Goal: Task Accomplishment & Management: Use online tool/utility

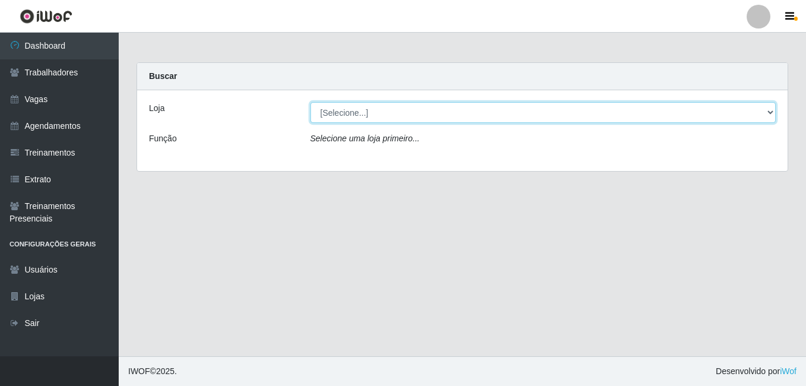
click at [767, 110] on select "[Selecione...] [GEOGRAPHIC_DATA] - [DATE][GEOGRAPHIC_DATA]" at bounding box center [543, 112] width 466 height 21
select select "471"
click at [310, 102] on select "[Selecione...] [GEOGRAPHIC_DATA] - [DATE][GEOGRAPHIC_DATA]" at bounding box center [543, 112] width 466 height 21
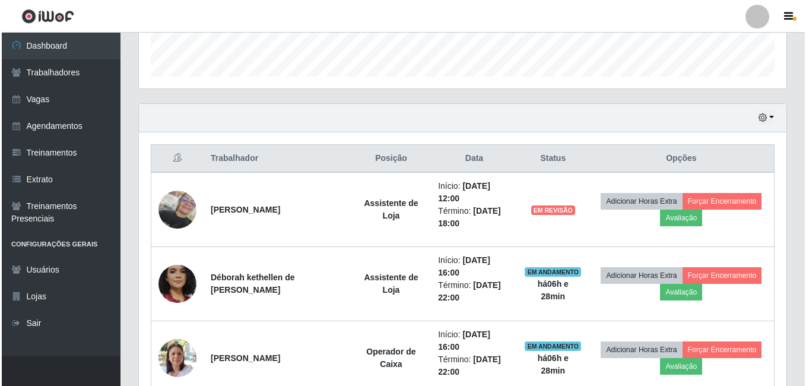
scroll to position [475, 0]
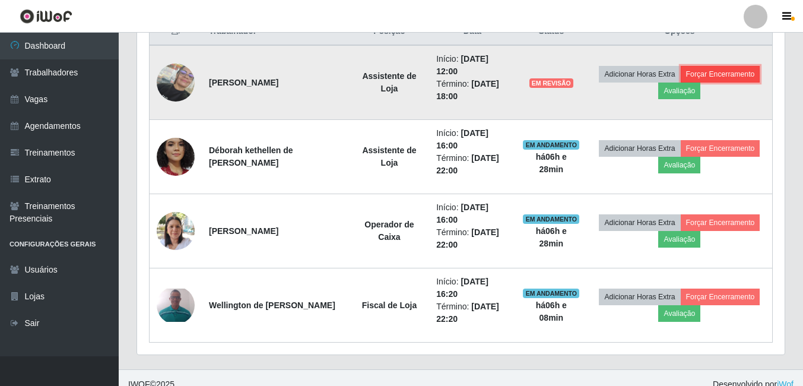
click at [714, 74] on button "Forçar Encerramento" at bounding box center [721, 74] width 80 height 17
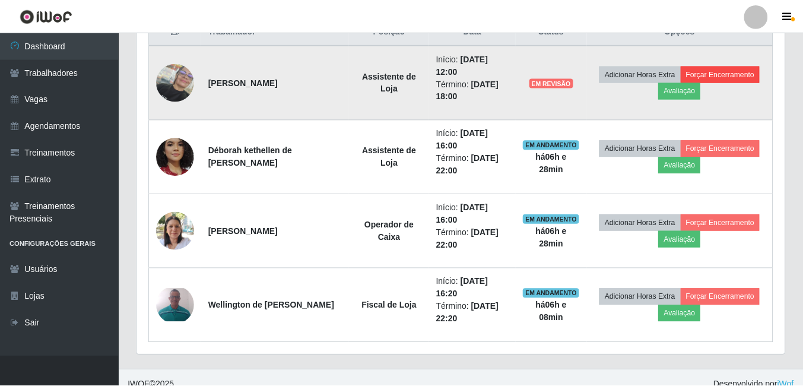
scroll to position [246, 641]
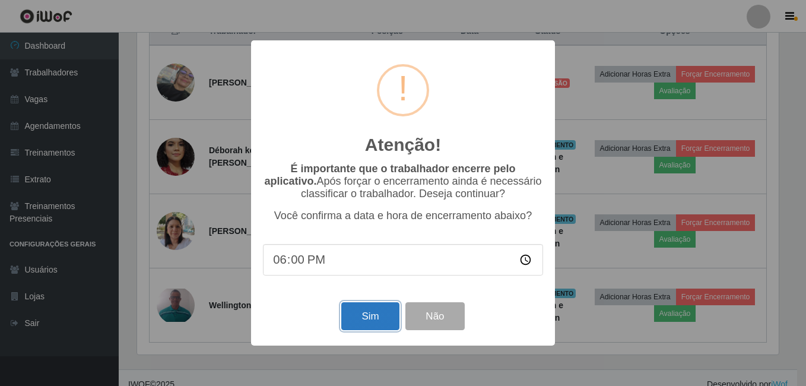
click at [370, 330] on button "Sim" at bounding box center [370, 316] width 58 height 28
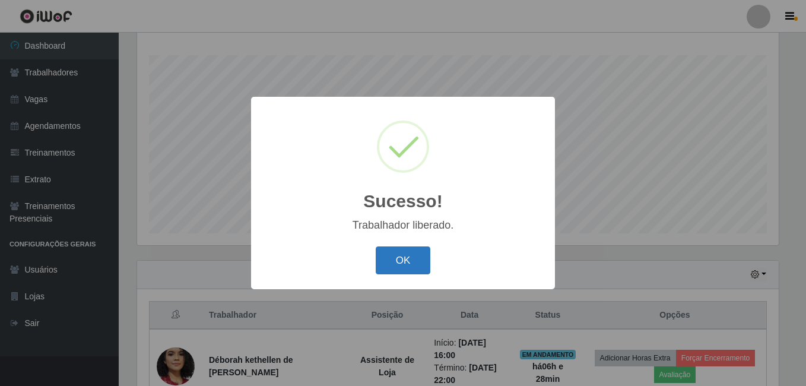
click at [409, 260] on button "OK" at bounding box center [403, 260] width 55 height 28
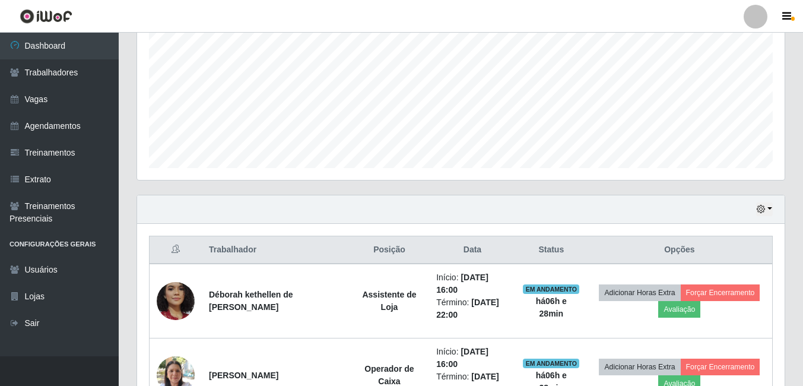
scroll to position [369, 0]
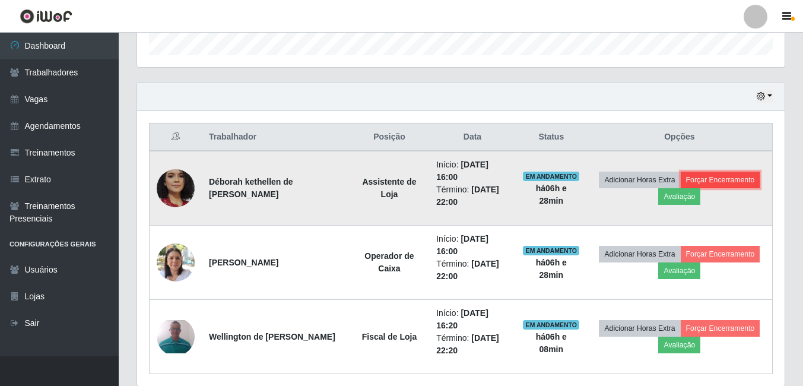
click at [729, 172] on button "Forçar Encerramento" at bounding box center [721, 179] width 80 height 17
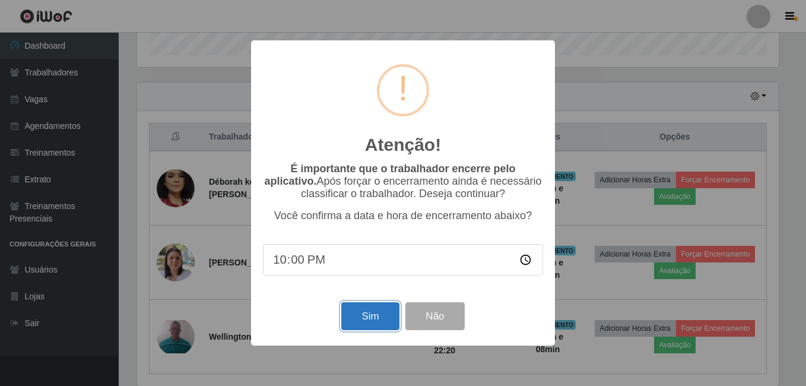
click at [371, 316] on button "Sim" at bounding box center [370, 316] width 58 height 28
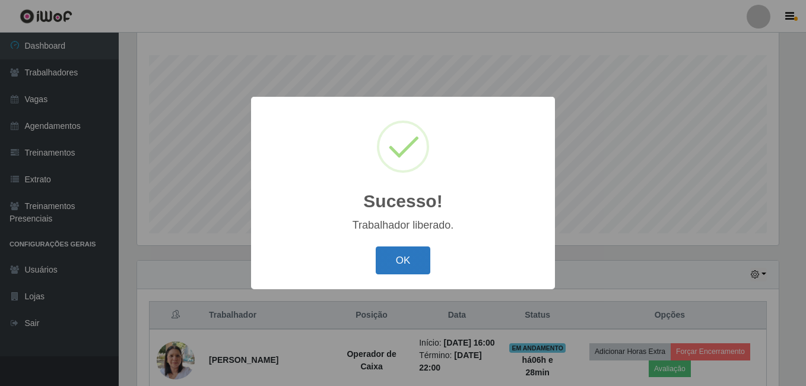
click at [415, 260] on button "OK" at bounding box center [403, 260] width 55 height 28
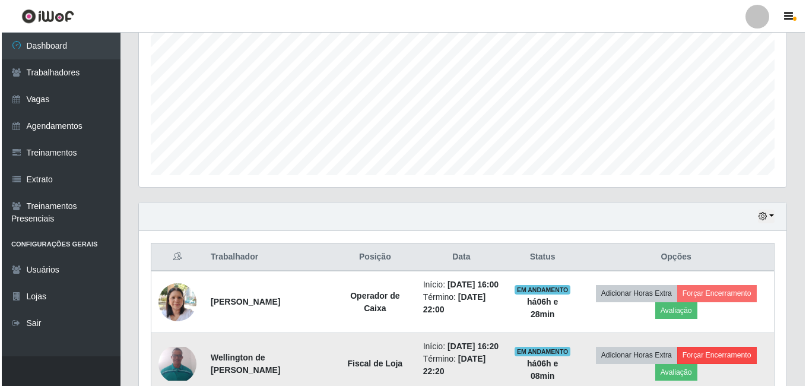
scroll to position [339, 0]
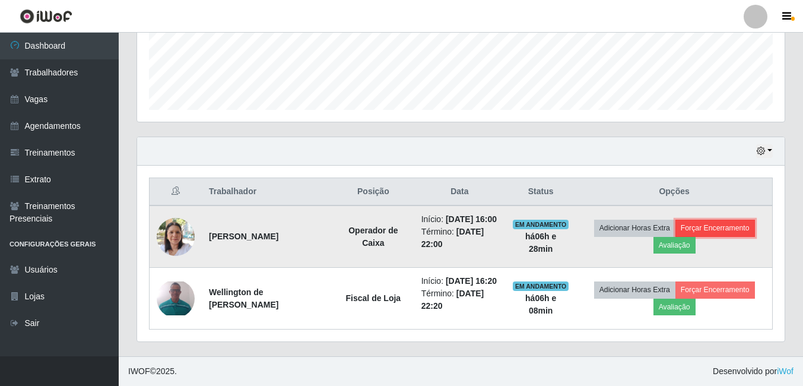
click at [719, 220] on button "Forçar Encerramento" at bounding box center [715, 228] width 80 height 17
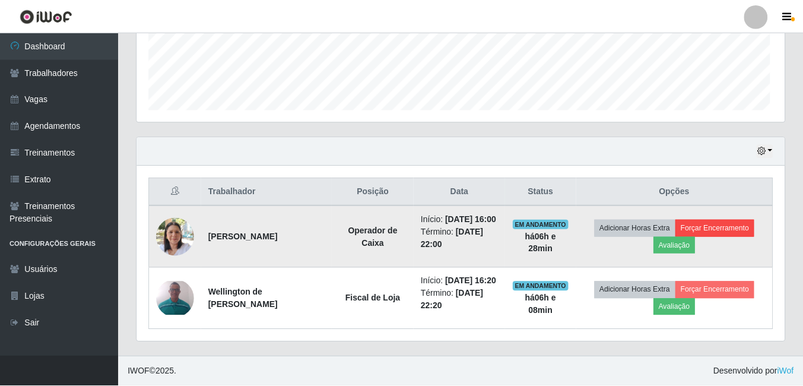
scroll to position [246, 641]
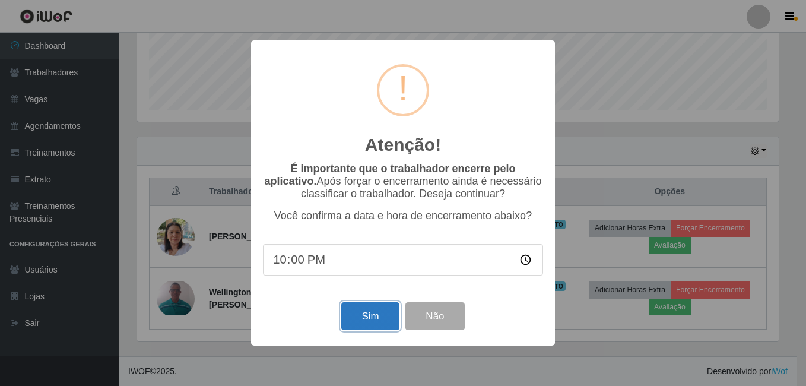
click at [355, 325] on button "Sim" at bounding box center [370, 316] width 58 height 28
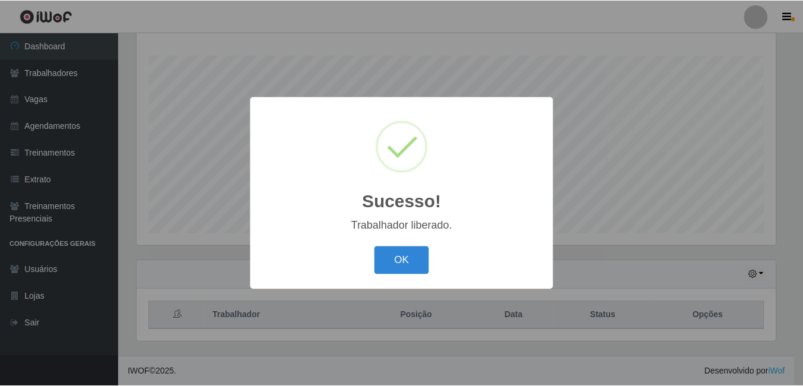
scroll to position [0, 0]
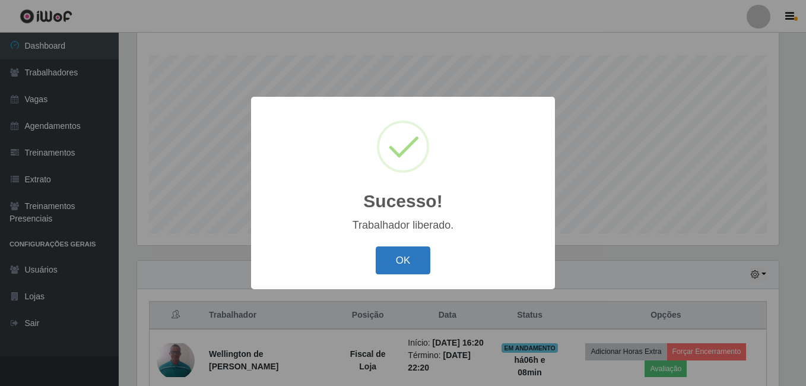
click at [397, 260] on button "OK" at bounding box center [403, 260] width 55 height 28
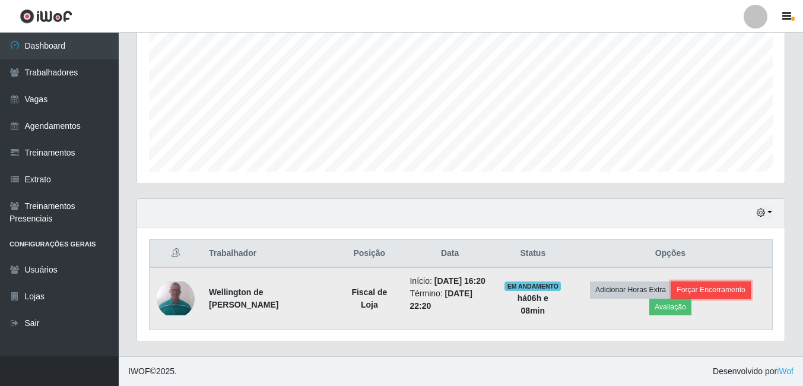
click at [733, 284] on button "Forçar Encerramento" at bounding box center [711, 289] width 80 height 17
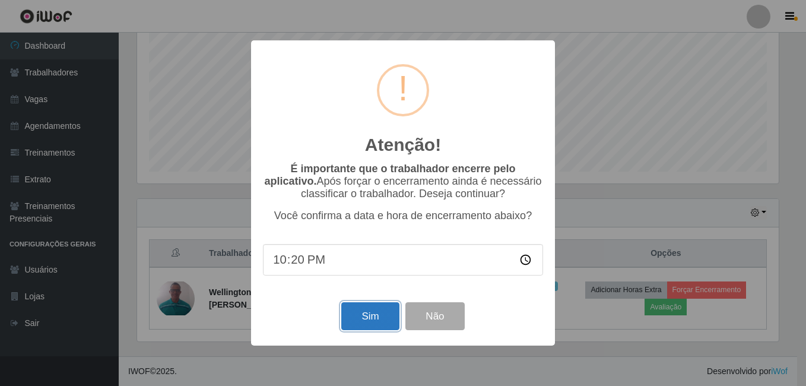
click at [348, 319] on button "Sim" at bounding box center [370, 316] width 58 height 28
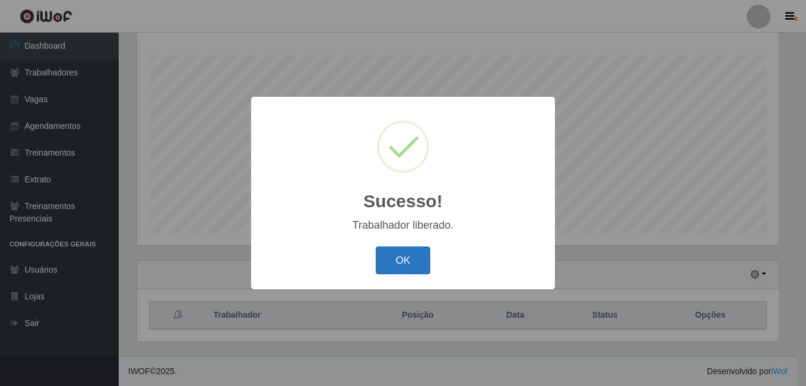
click at [394, 256] on button "OK" at bounding box center [403, 260] width 55 height 28
